Goal: Task Accomplishment & Management: Use online tool/utility

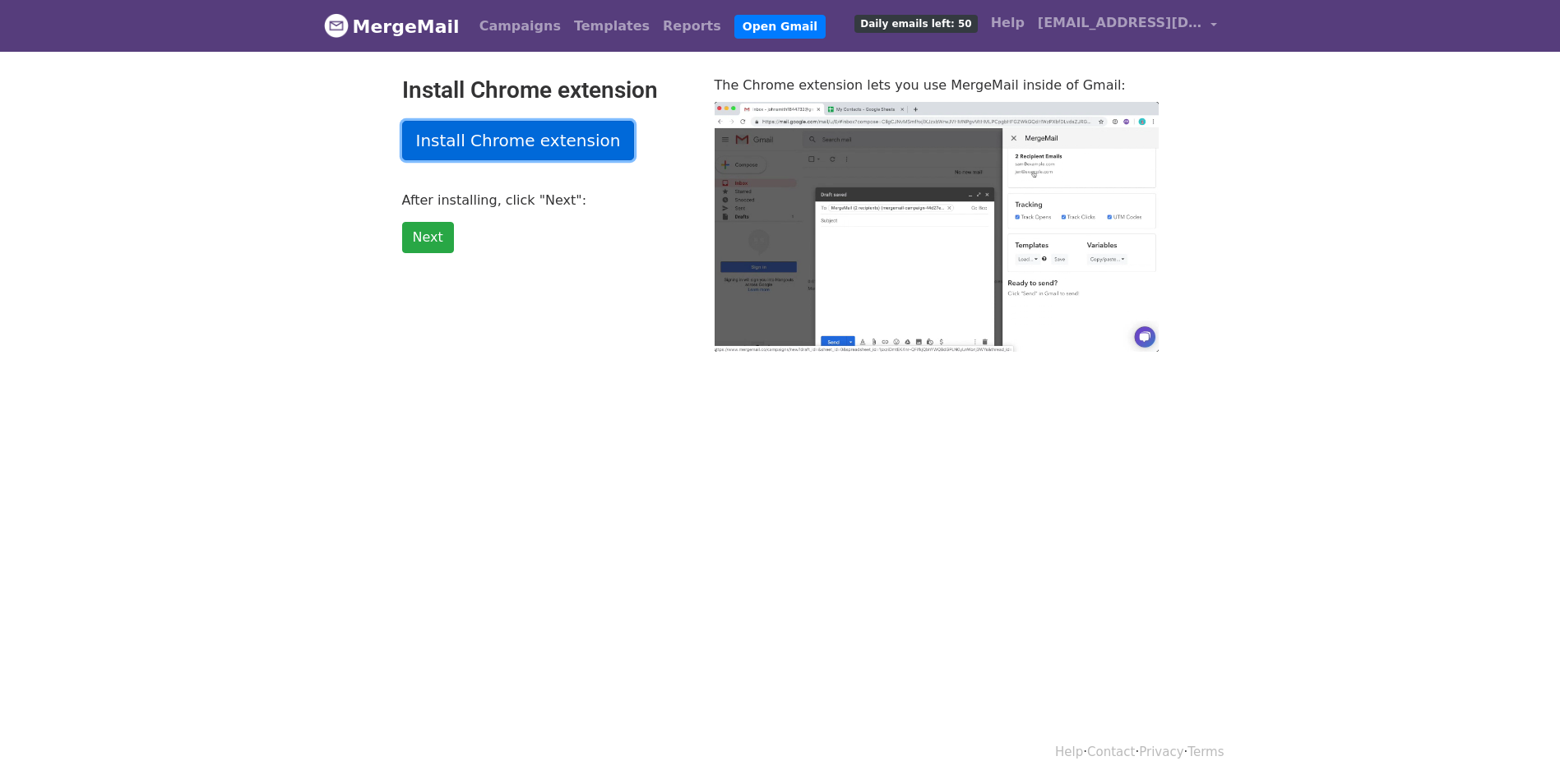
click at [485, 147] on link "Install Chrome extension" at bounding box center [519, 140] width 233 height 39
click at [499, 127] on link "Install Chrome extension" at bounding box center [519, 140] width 233 height 39
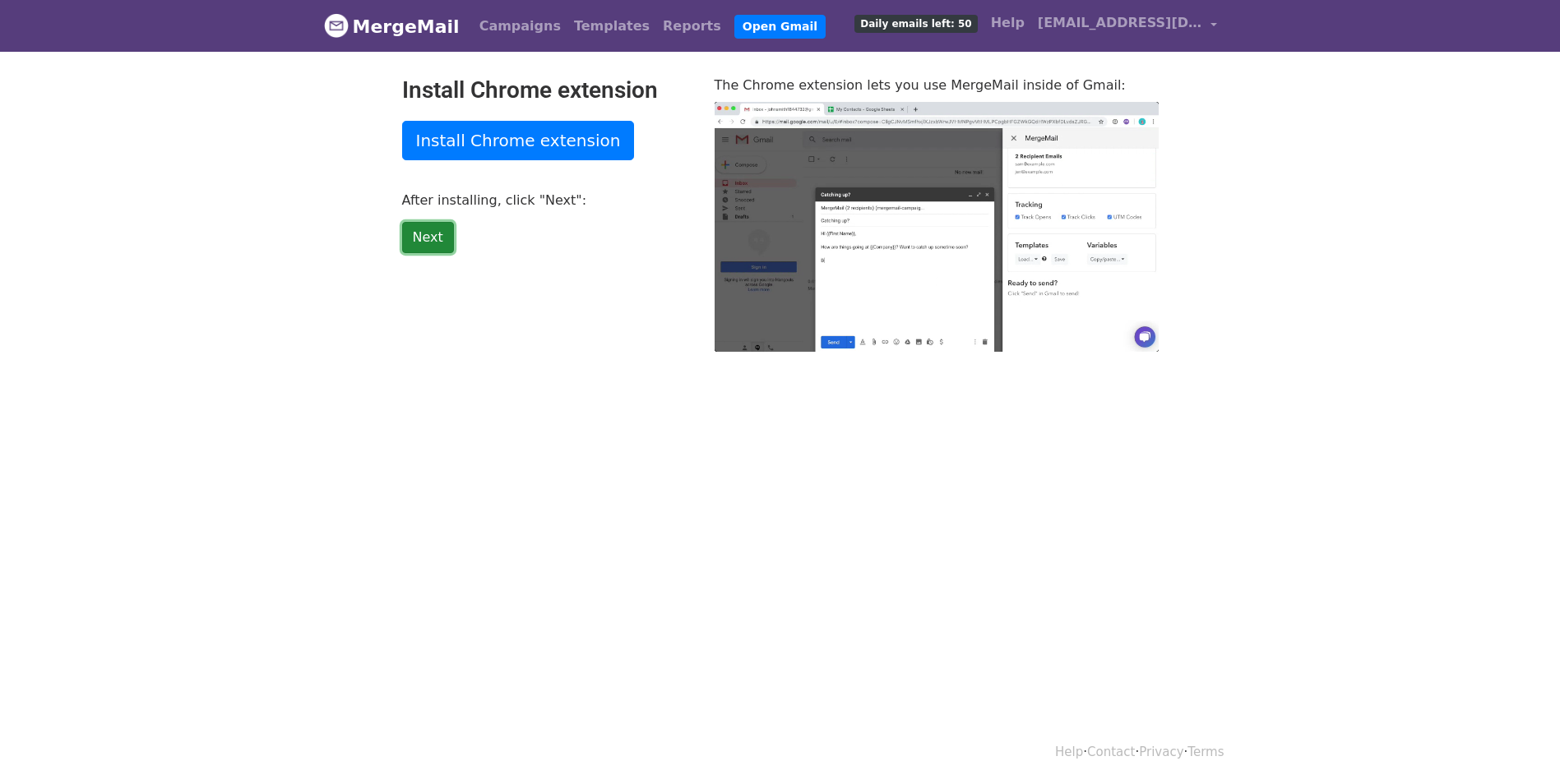
click at [431, 244] on link "Next" at bounding box center [428, 238] width 52 height 31
type input "46.43"
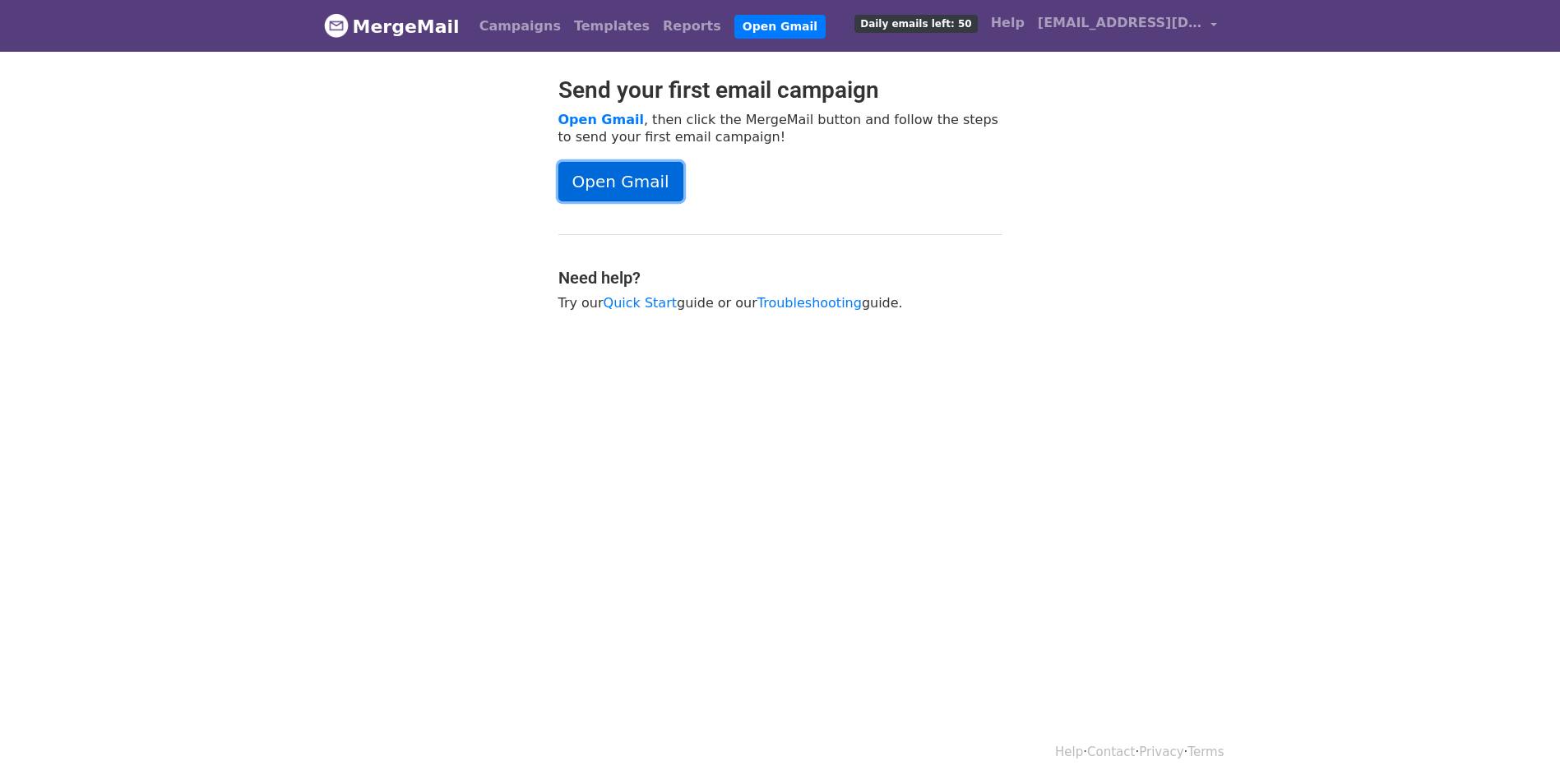
click at [616, 185] on link "Open Gmail" at bounding box center [620, 181] width 125 height 39
